Goal: Check status

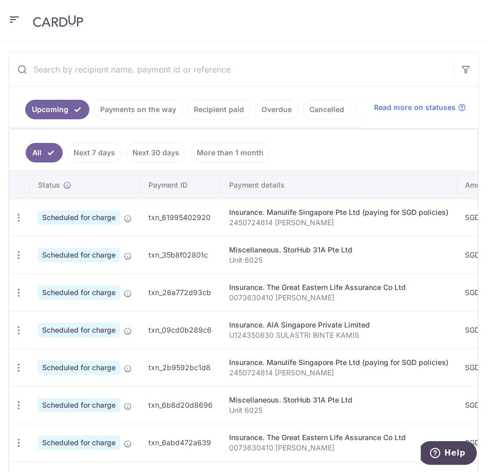
scroll to position [160, 0]
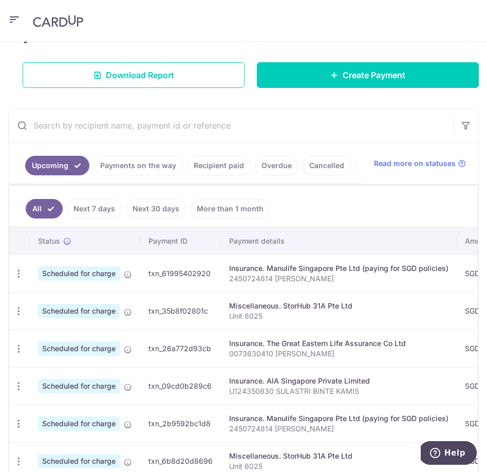
click at [127, 171] on link "Payments on the way" at bounding box center [138, 166] width 89 height 20
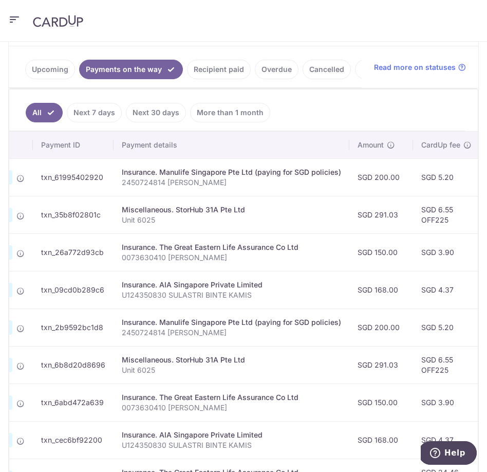
scroll to position [222, 0]
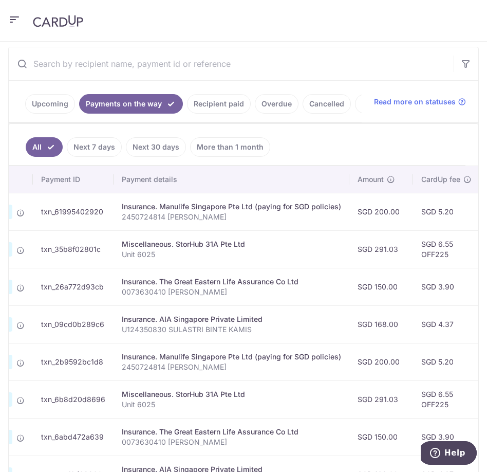
click at [223, 102] on link "Recipient paid" at bounding box center [219, 104] width 64 height 20
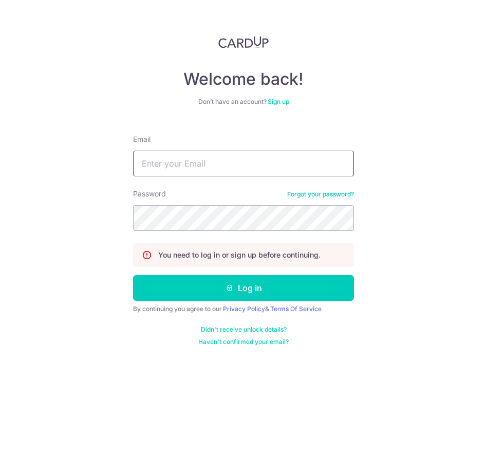
click at [193, 167] on input "Email" at bounding box center [243, 164] width 221 height 26
type input "[EMAIL_ADDRESS][DOMAIN_NAME]"
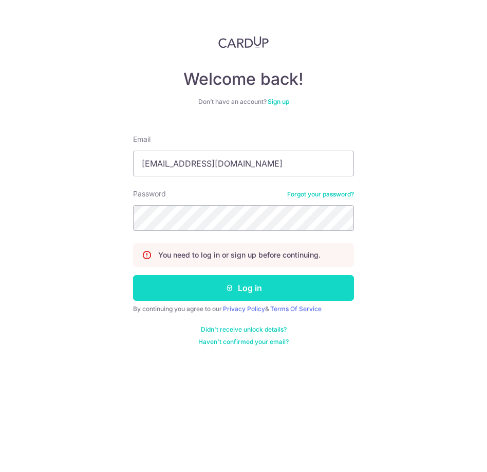
click at [215, 285] on button "Log in" at bounding box center [243, 288] width 221 height 26
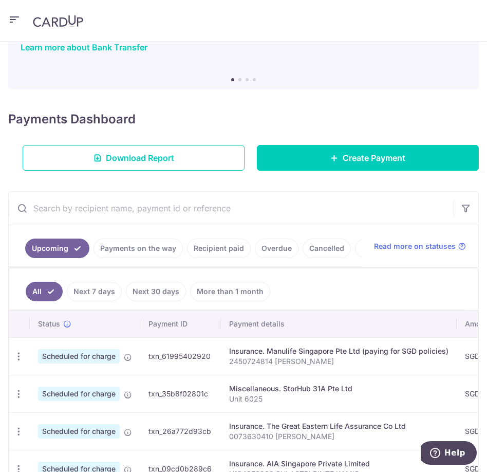
click at [223, 247] on link "Recipient paid" at bounding box center [219, 248] width 64 height 20
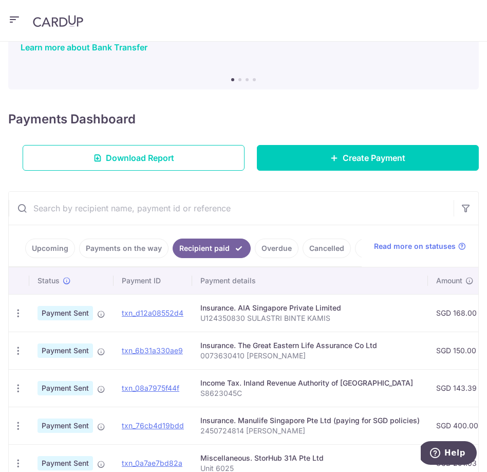
click at [274, 252] on link "Overdue" at bounding box center [277, 248] width 44 height 20
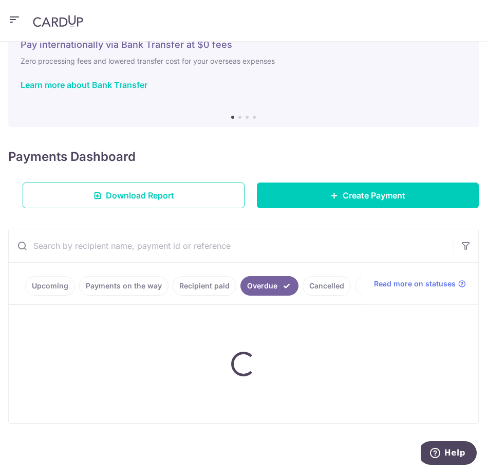
scroll to position [70, 0]
